Goal: Transaction & Acquisition: Purchase product/service

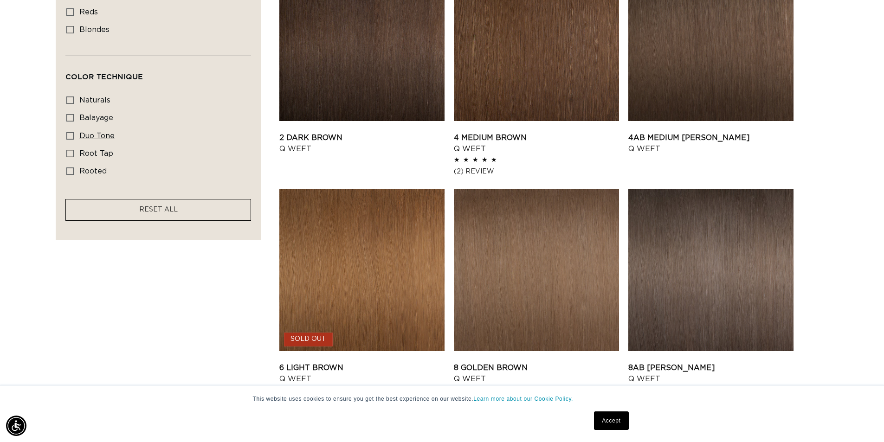
scroll to position [0, 818]
click at [107, 117] on span "balayage" at bounding box center [96, 117] width 34 height 7
click at [74, 117] on input "balayage balayage (5 products)" at bounding box center [69, 117] width 7 height 7
checkbox input "true"
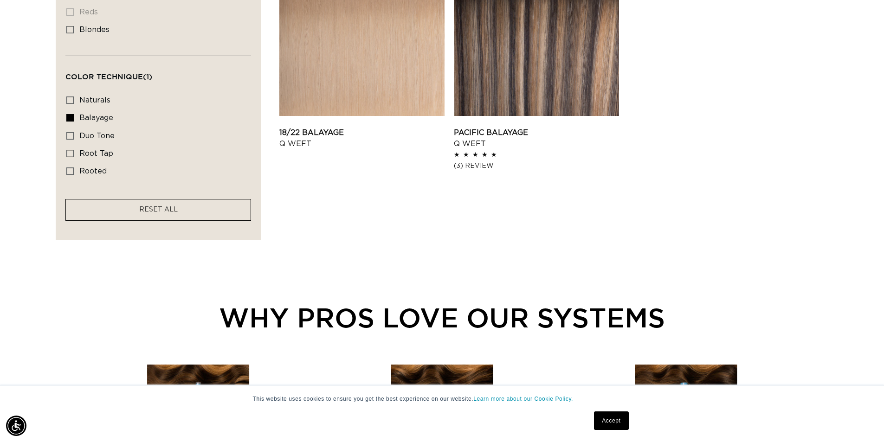
scroll to position [0, 1636]
click at [106, 132] on span "duo tone" at bounding box center [96, 135] width 35 height 7
click at [74, 132] on input "duo tone duo tone (5 products)" at bounding box center [69, 135] width 7 height 7
checkbox input "true"
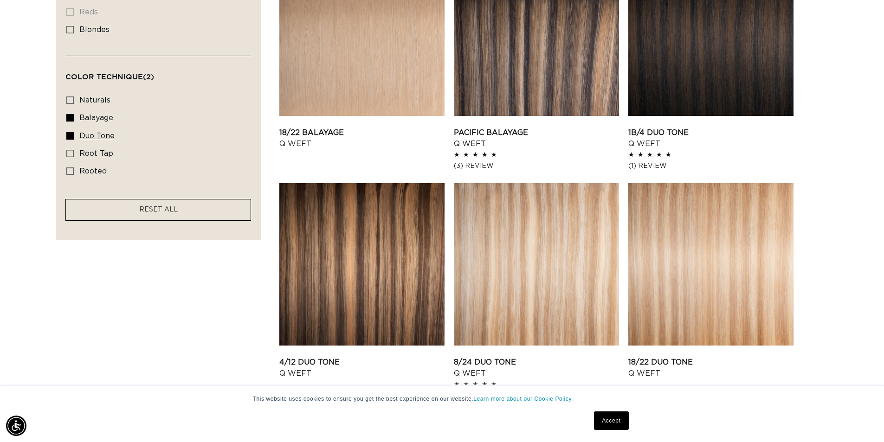
click at [103, 132] on span "duo tone" at bounding box center [96, 135] width 35 height 7
click at [74, 132] on input "duo tone duo tone (5 products)" at bounding box center [69, 135] width 7 height 7
checkbox input "false"
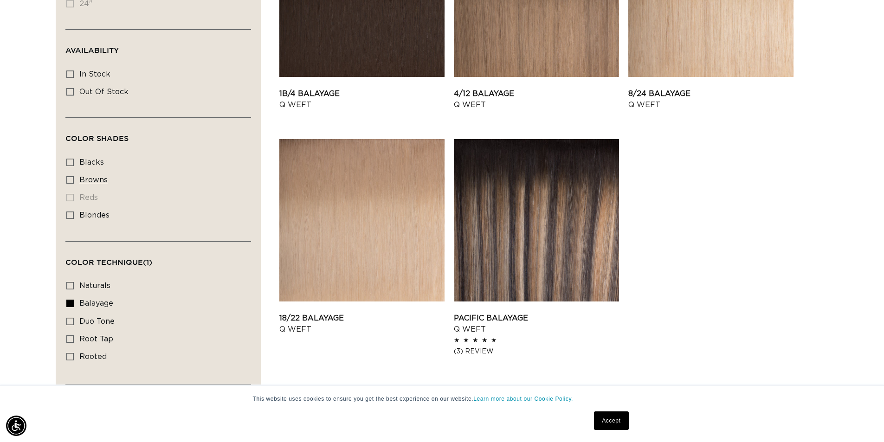
click at [77, 178] on label "browns browns (4 products)" at bounding box center [155, 181] width 178 height 18
click at [74, 178] on input "browns browns (4 products)" at bounding box center [69, 179] width 7 height 7
checkbox input "true"
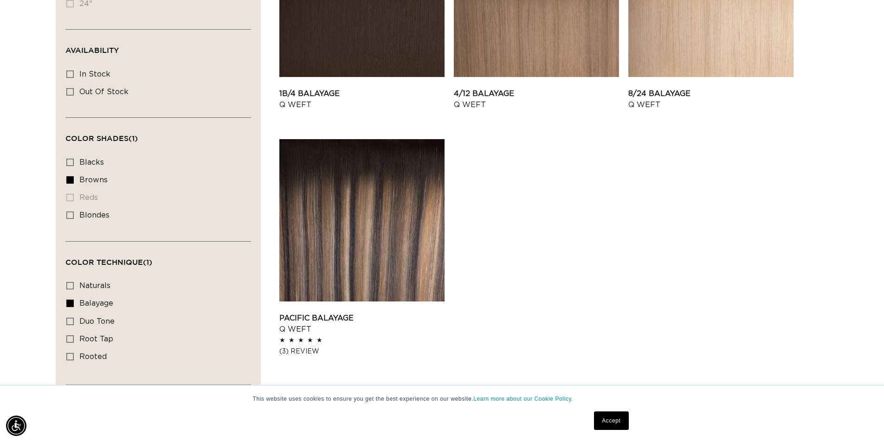
click at [79, 302] on span "balayage" at bounding box center [96, 303] width 34 height 7
click at [74, 302] on input "balayage balayage (4 products)" at bounding box center [69, 303] width 7 height 7
checkbox input "false"
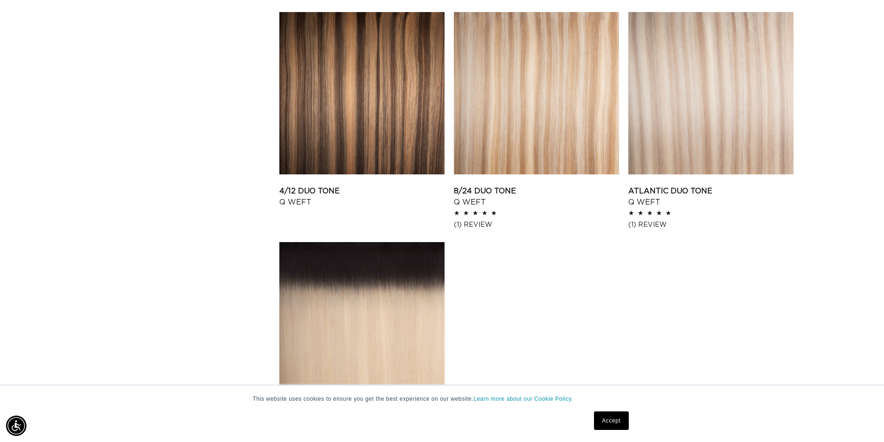
scroll to position [1253, 0]
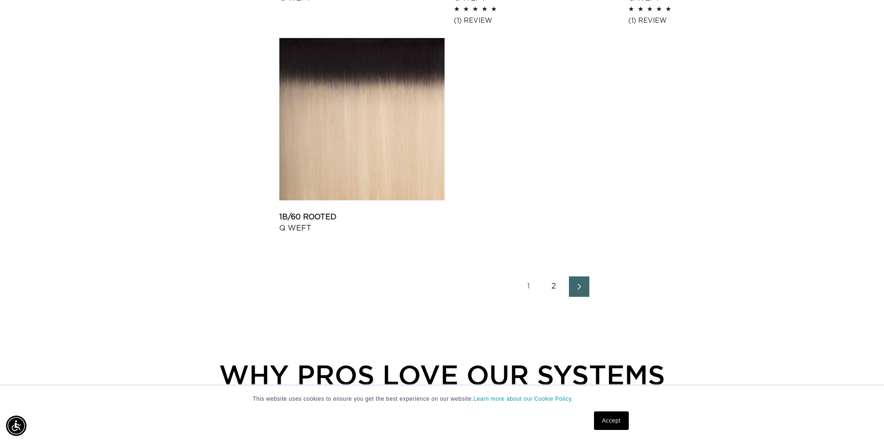
click at [575, 286] on icon "Next page" at bounding box center [579, 286] width 12 height 6
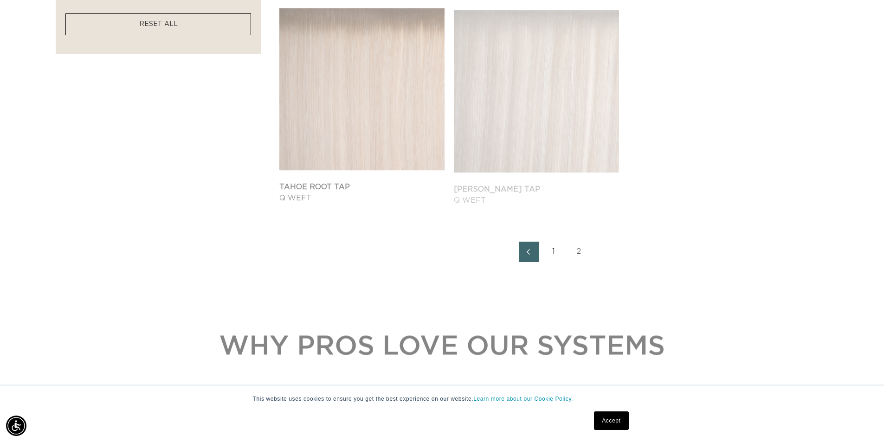
scroll to position [0, 1636]
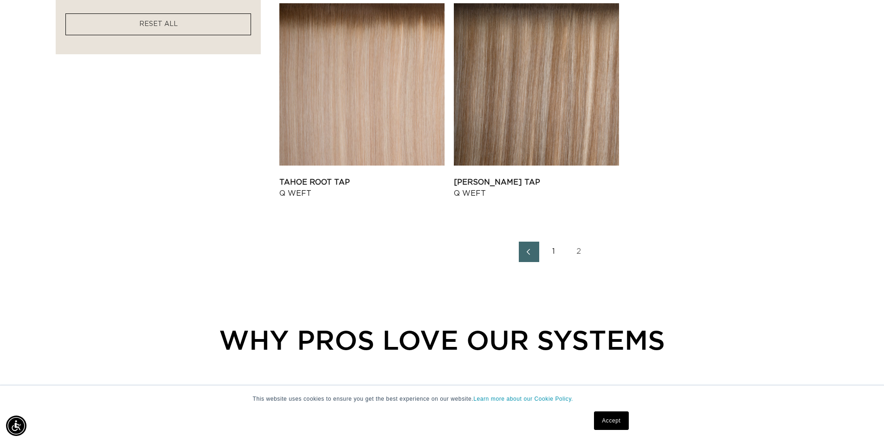
click at [528, 251] on icon "Previous page" at bounding box center [528, 252] width 12 height 6
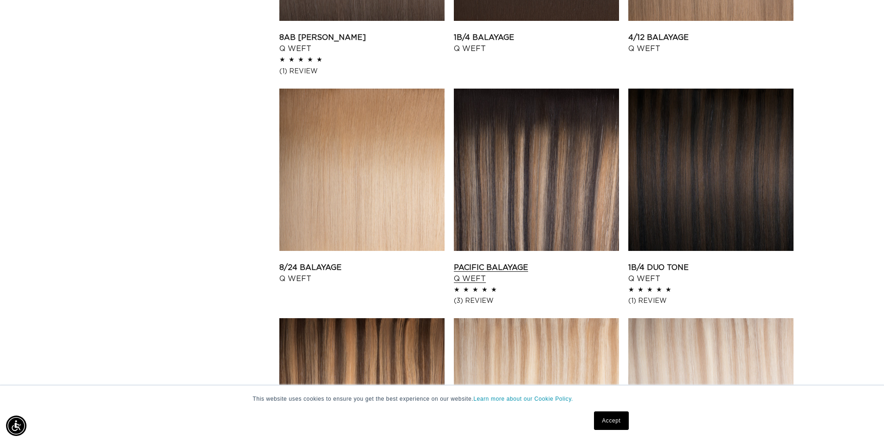
scroll to position [0, 1636]
click at [510, 262] on link "Pacific Balayage Q Weft" at bounding box center [536, 273] width 165 height 22
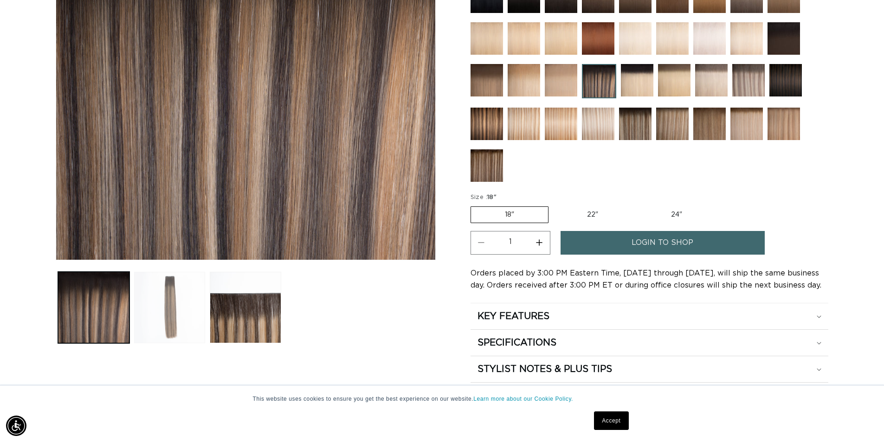
click at [168, 306] on button "Load image 2 in gallery view" at bounding box center [169, 307] width 71 height 71
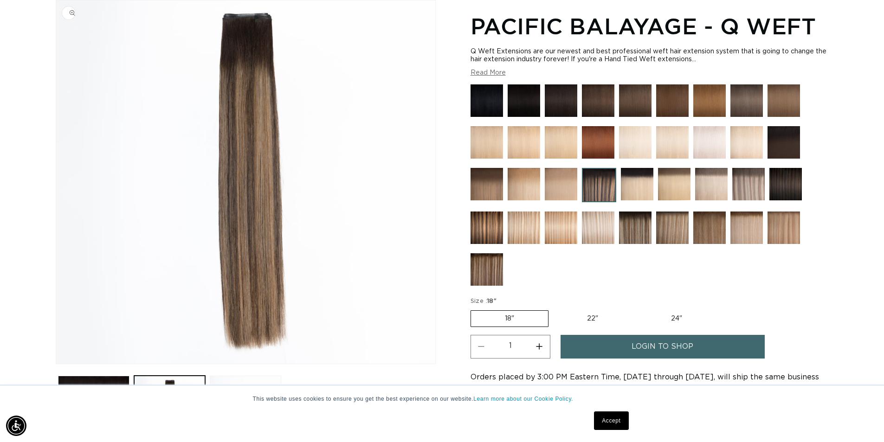
scroll to position [0, 1636]
click at [586, 315] on label "22" Variant sold out or unavailable" at bounding box center [592, 319] width 79 height 16
click at [553, 309] on input "22" Variant sold out or unavailable" at bounding box center [553, 308] width 0 height 0
radio input "true"
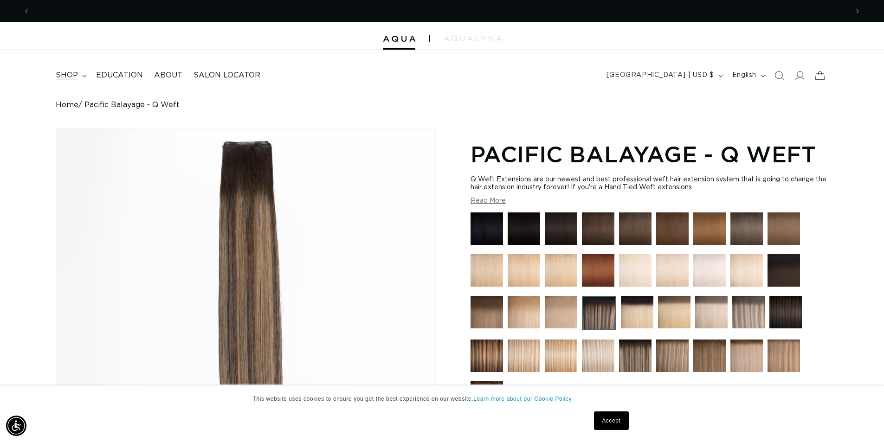
scroll to position [0, 818]
click at [69, 78] on span "shop" at bounding box center [67, 76] width 22 height 10
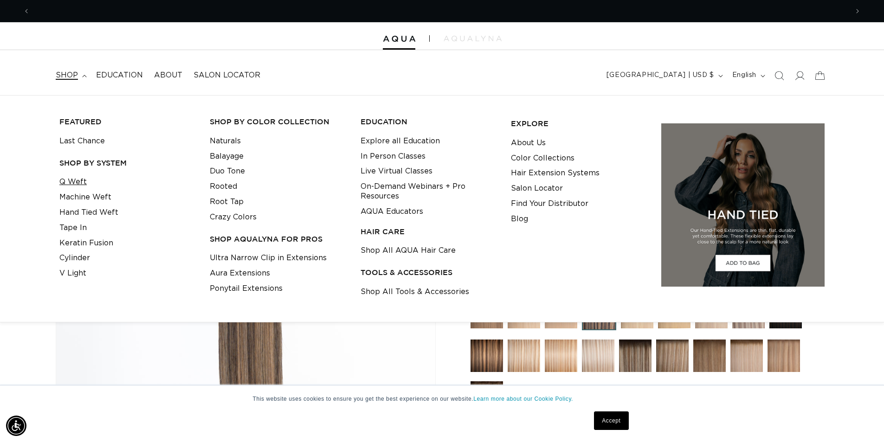
scroll to position [0, 0]
click at [82, 180] on link "Q Weft" at bounding box center [72, 181] width 27 height 15
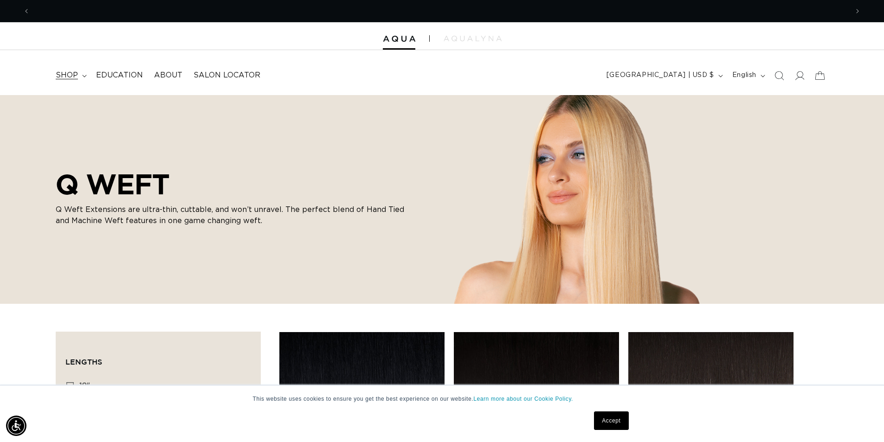
click at [75, 80] on span "shop" at bounding box center [67, 76] width 22 height 10
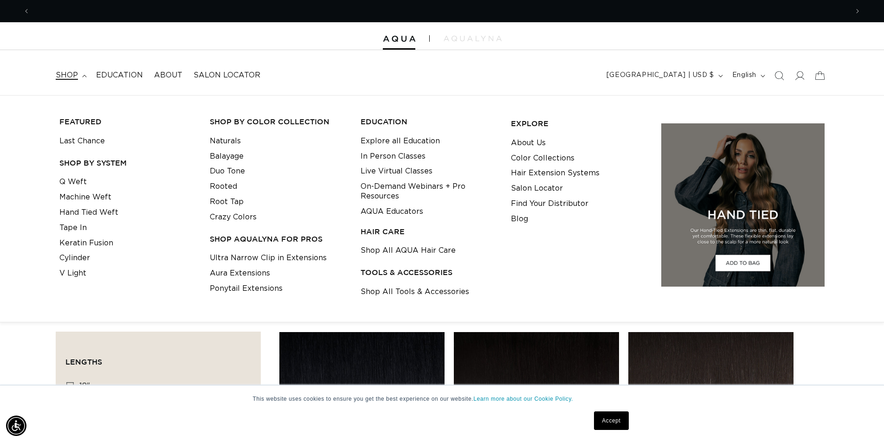
scroll to position [0, 818]
click at [80, 226] on link "Tape In" at bounding box center [72, 227] width 27 height 15
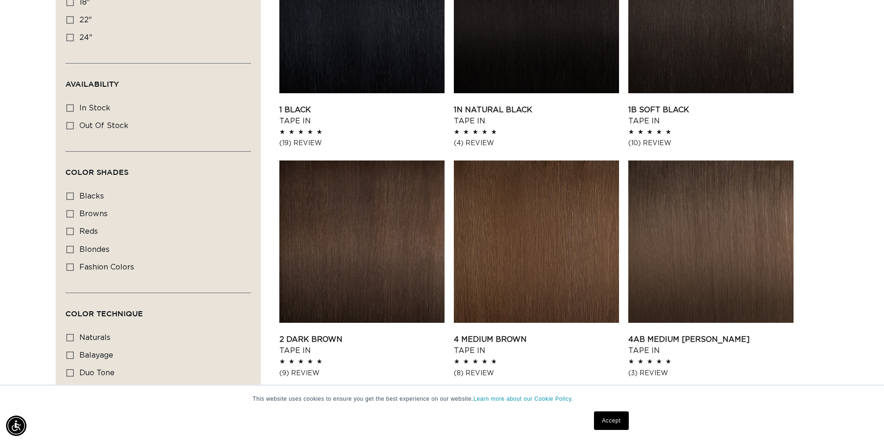
scroll to position [418, 0]
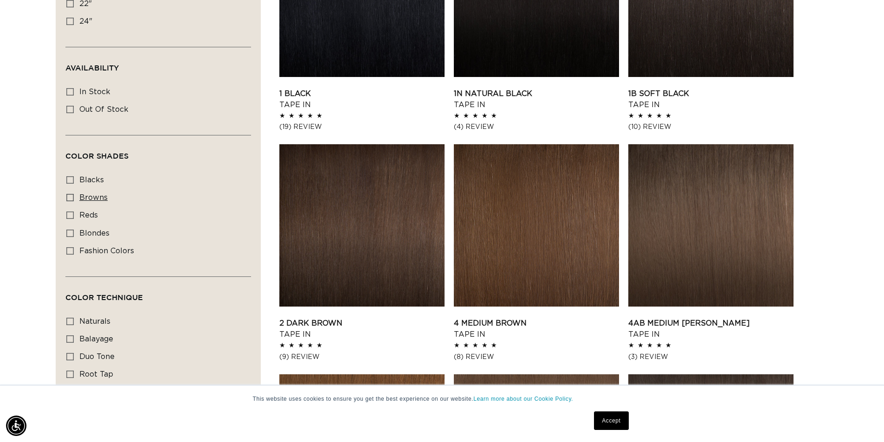
click at [93, 198] on span "browns" at bounding box center [93, 197] width 28 height 7
click at [74, 198] on input "browns browns (26 products)" at bounding box center [69, 197] width 7 height 7
checkbox input "true"
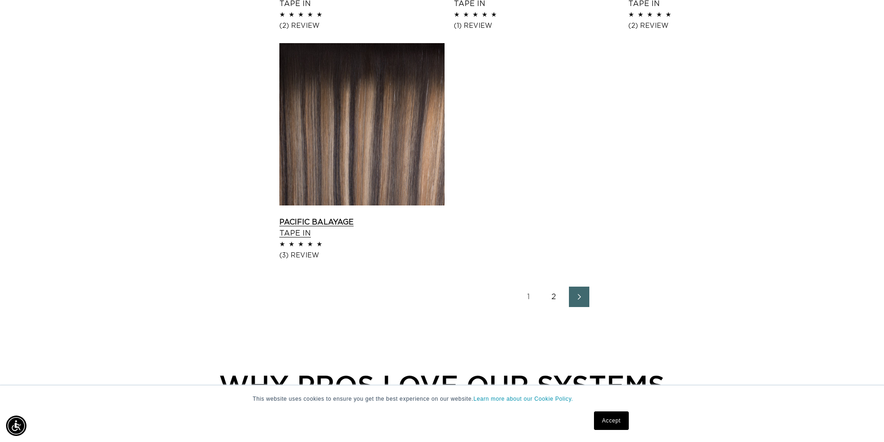
scroll to position [0, 818]
click at [300, 239] on link "Pacific Balayage Tape In" at bounding box center [361, 228] width 165 height 22
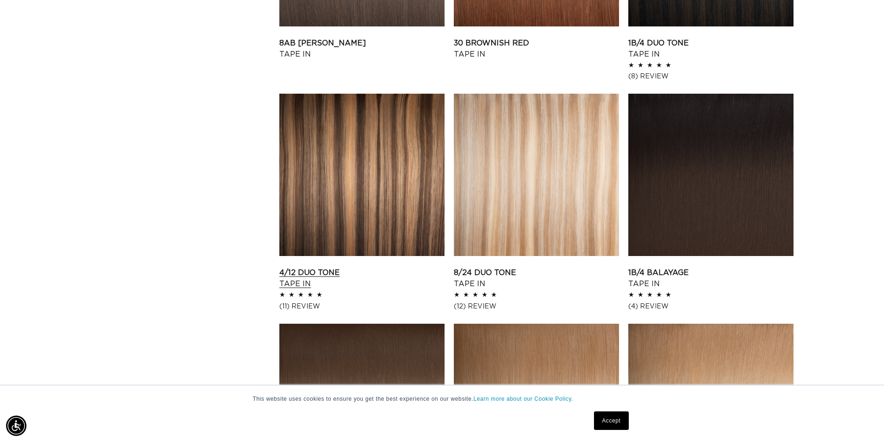
scroll to position [0, 1636]
click at [384, 267] on link "4/12 Duo Tone Tape In" at bounding box center [361, 278] width 165 height 22
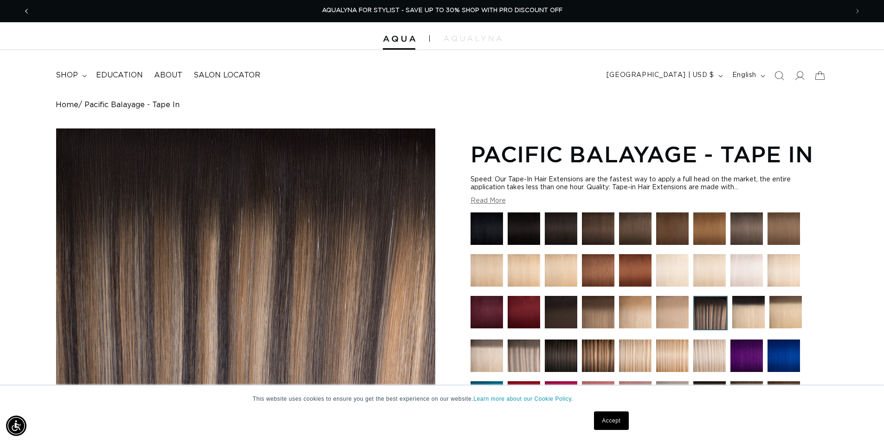
click at [22, 9] on span "Previous announcement" at bounding box center [26, 10] width 9 height 9
click at [28, 12] on icon "Previous announcement" at bounding box center [26, 11] width 3 height 10
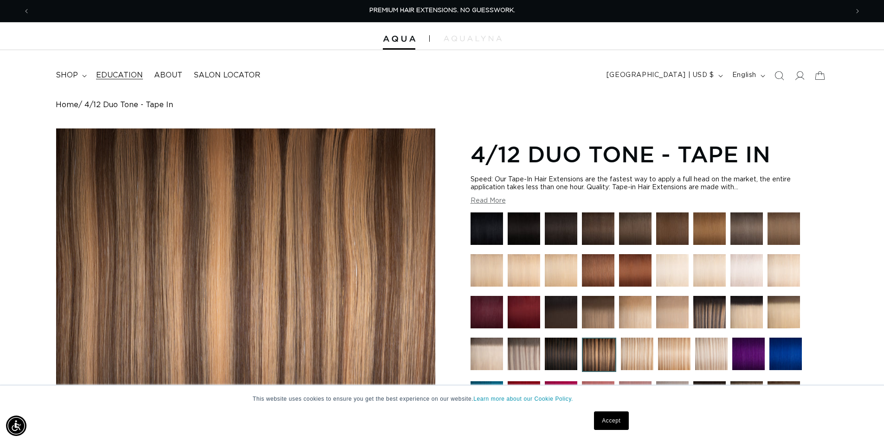
click at [124, 71] on span "Education" at bounding box center [119, 76] width 47 height 10
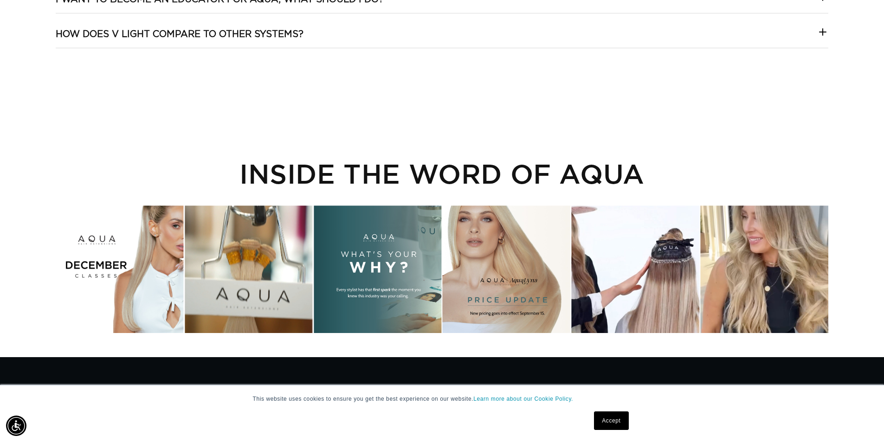
click at [482, 260] on div "Instagram post opens in a popup" at bounding box center [507, 270] width 128 height 128
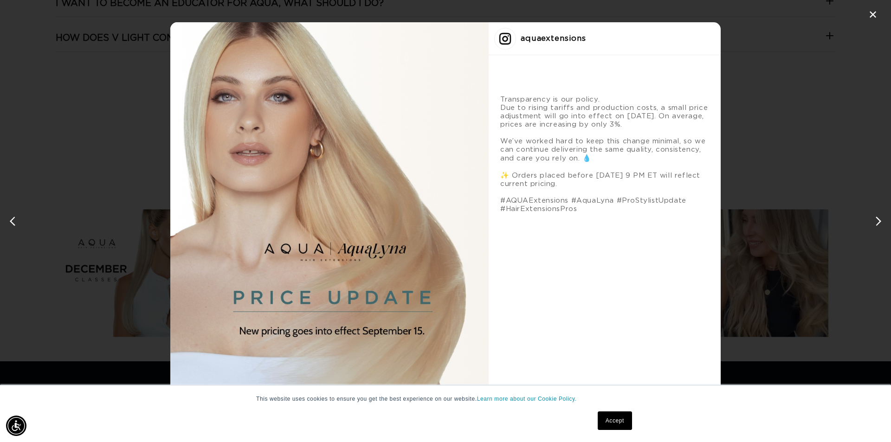
scroll to position [0, 1650]
